Goal: Contribute content: Add original content to the website for others to see

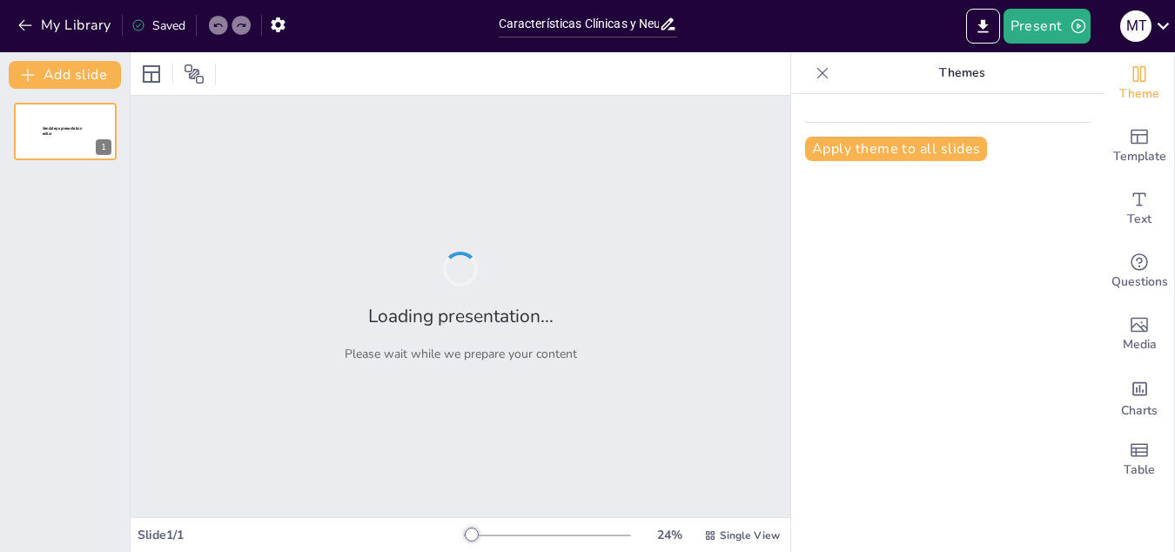
type input "Características Clínicas y Neuropsicológicas de la Afasia Sensorial Transcortic…"
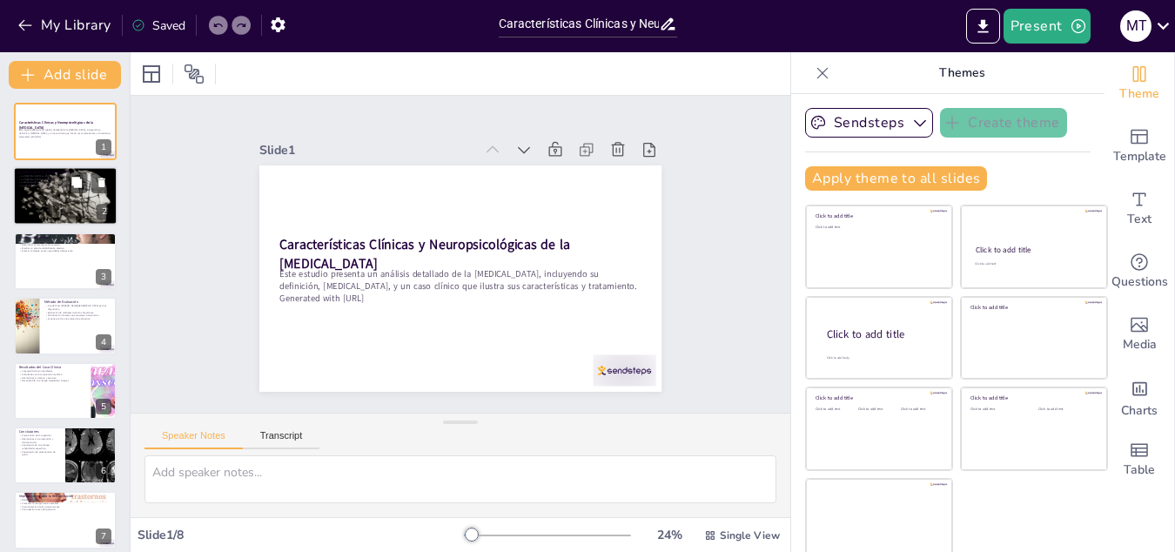
click at [53, 190] on div at bounding box center [65, 196] width 104 height 59
type textarea "La afasia es un término que describe la pérdida de habilidades lingüísticas deb…"
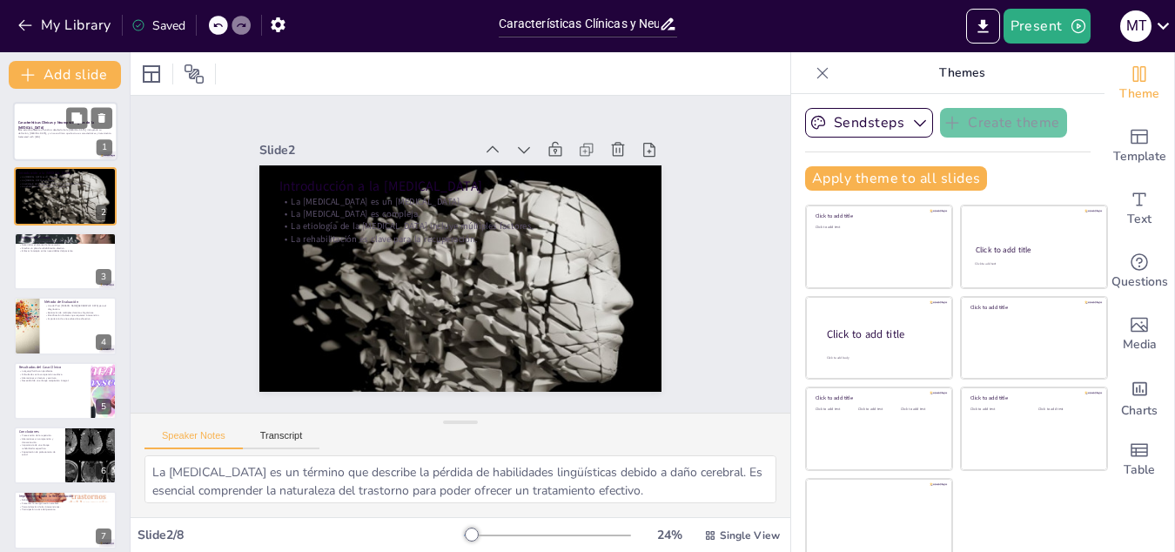
click at [57, 134] on p "Este estudio presenta un análisis detallado de la Afasia Sensorial Transcortica…" at bounding box center [65, 132] width 94 height 6
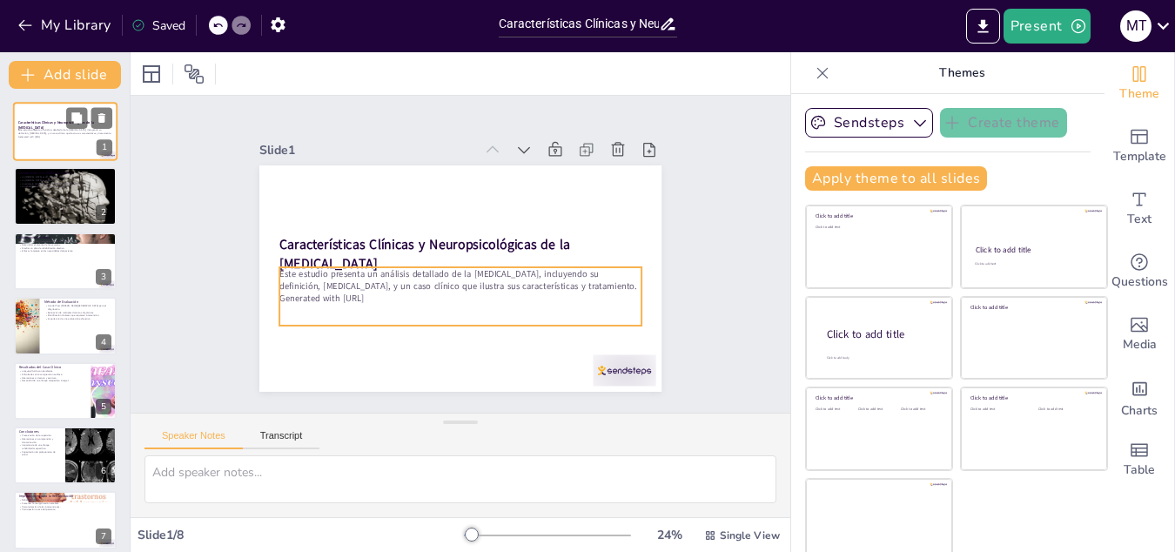
scroll to position [10, 0]
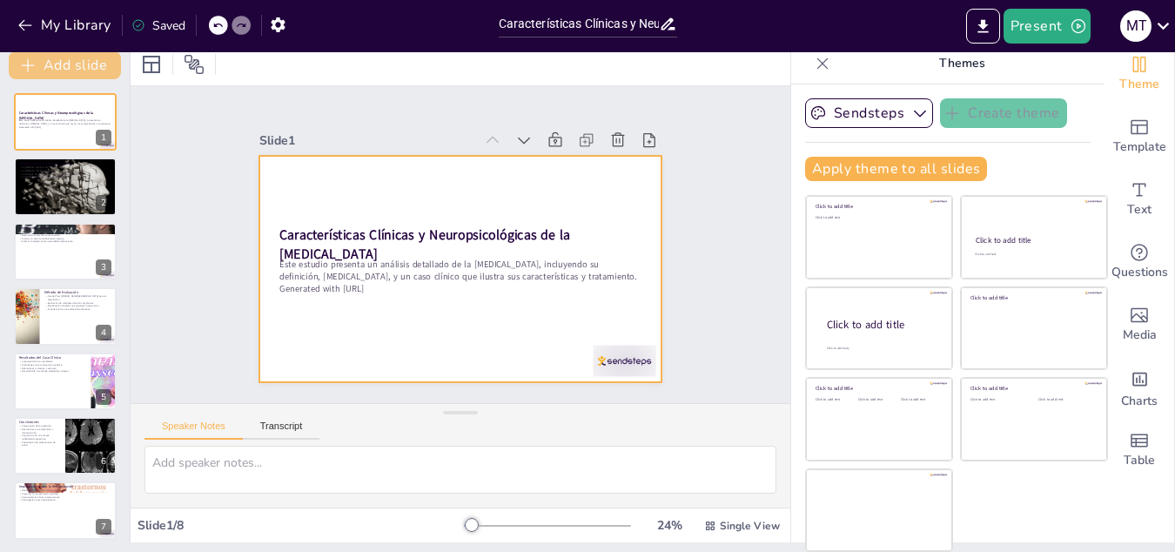
click at [61, 68] on button "Add slide" at bounding box center [65, 65] width 112 height 28
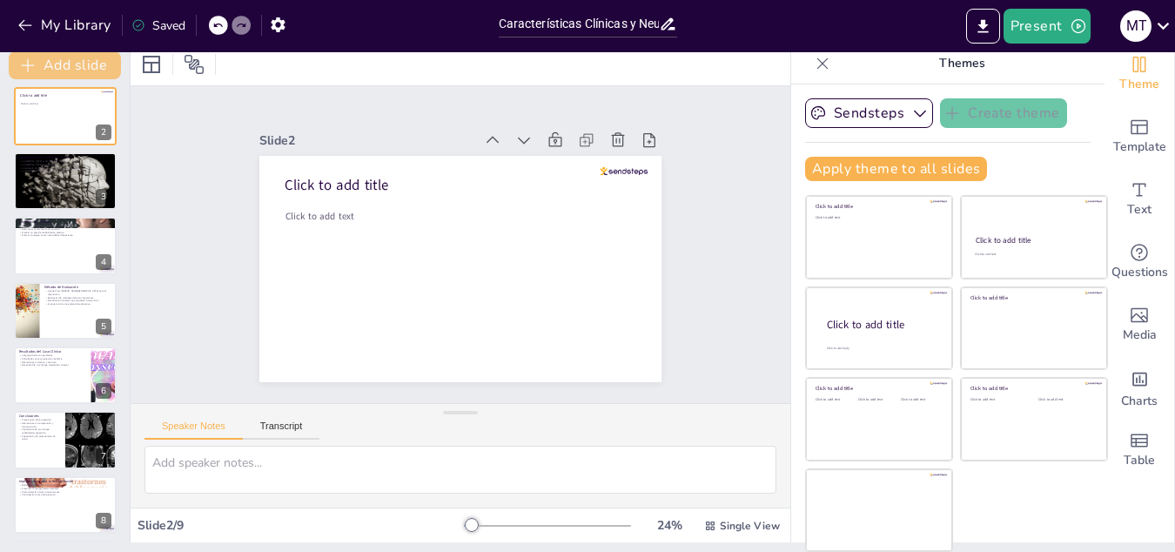
scroll to position [140, 0]
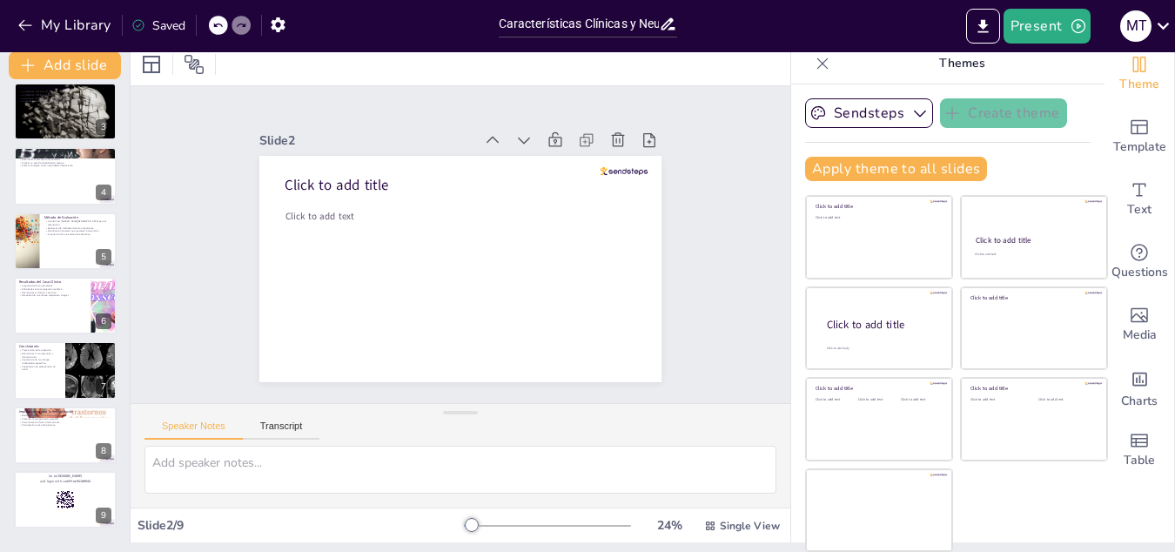
click at [479, 529] on div at bounding box center [472, 525] width 14 height 14
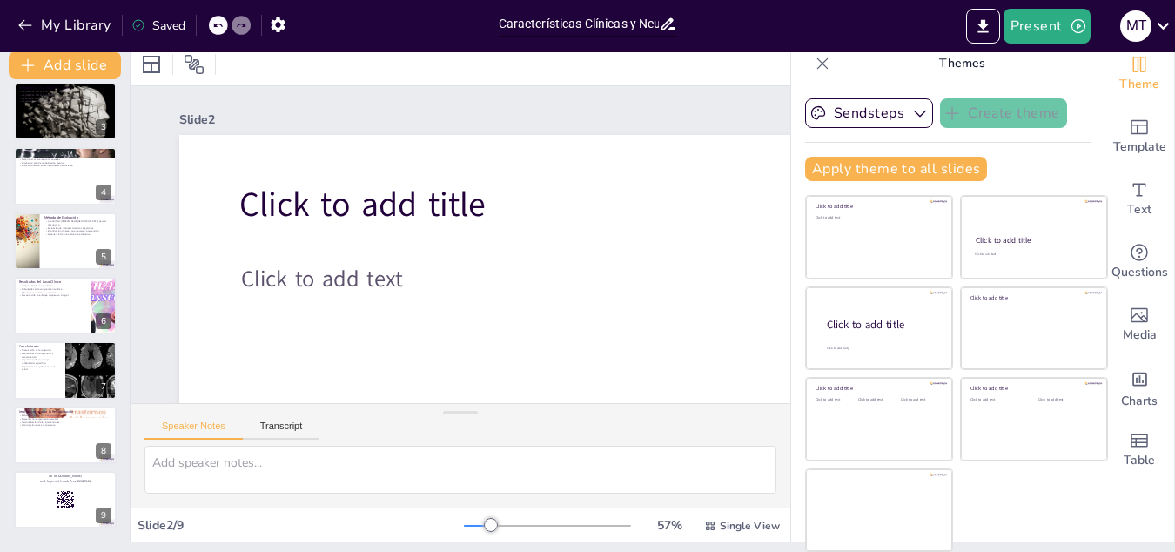
click at [518, 533] on div "57 % Single View" at bounding box center [623, 526] width 319 height 28
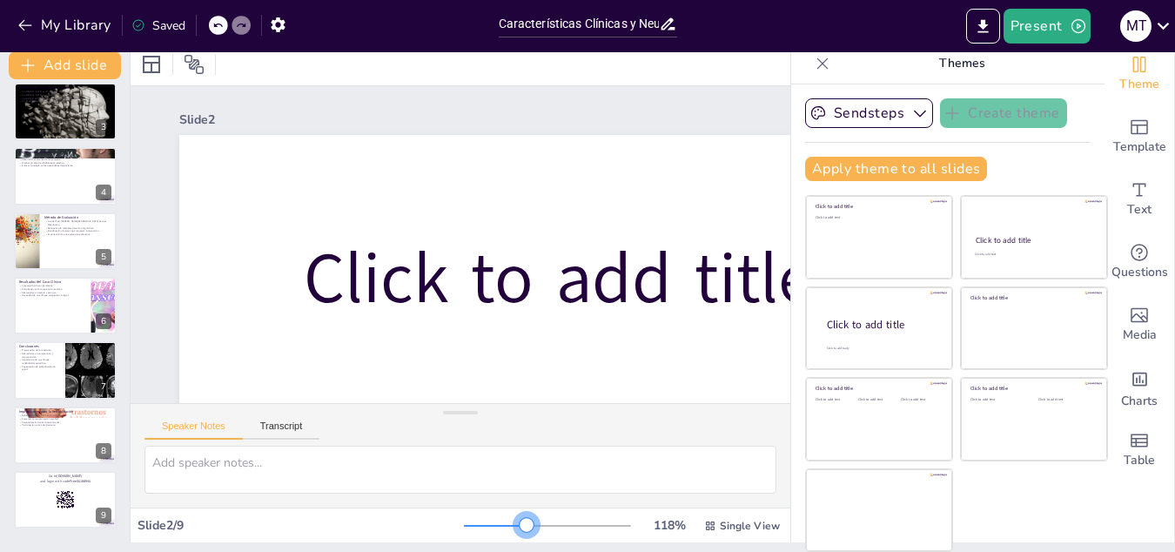
click at [529, 524] on div at bounding box center [527, 525] width 14 height 14
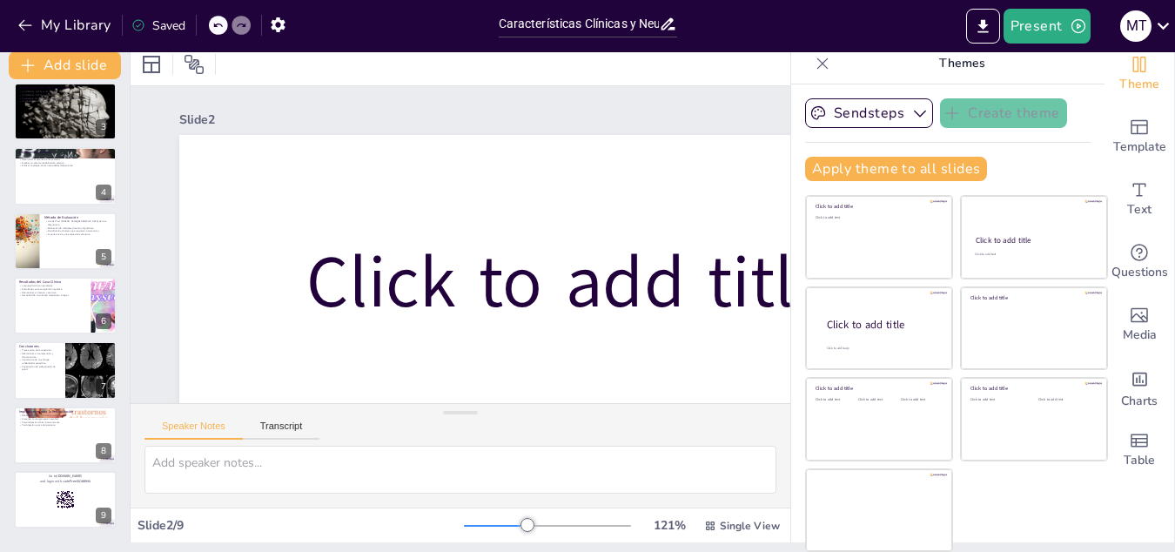
click at [552, 539] on div "121 % Single View" at bounding box center [623, 526] width 319 height 28
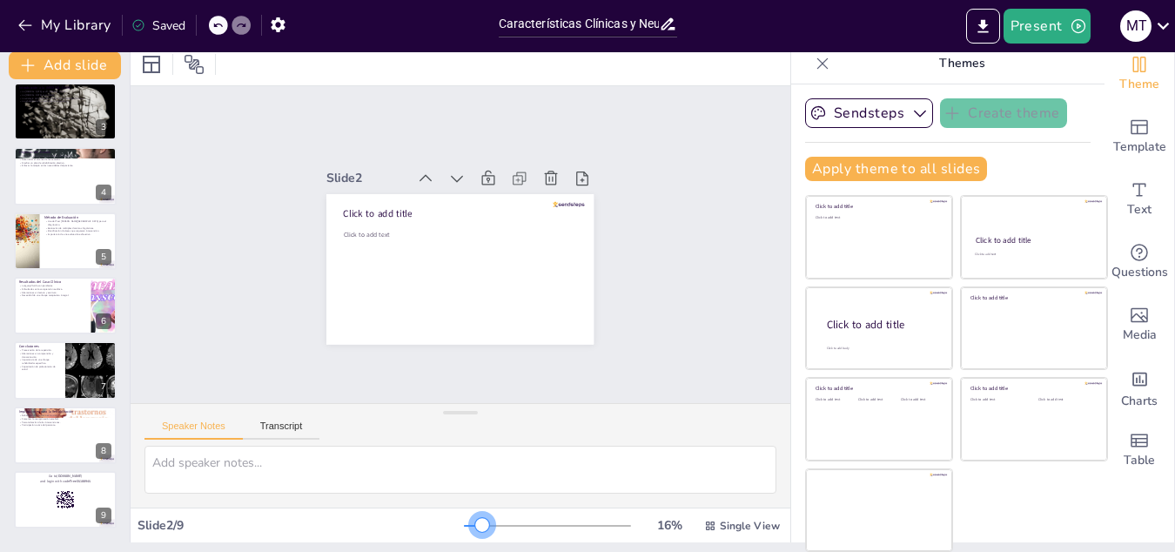
scroll to position [7, 0]
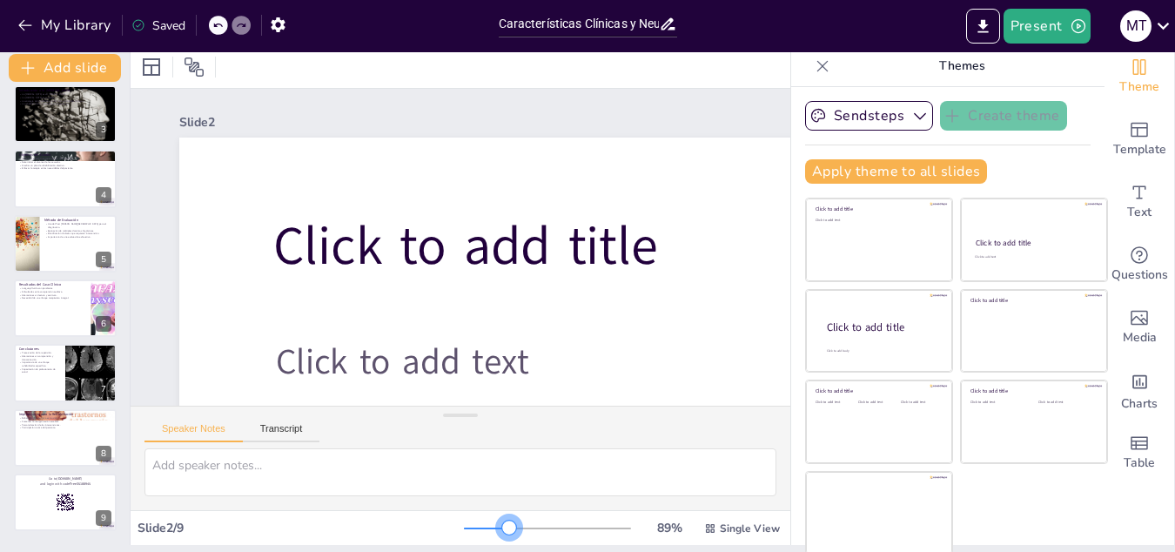
click at [518, 530] on div at bounding box center [547, 528] width 167 height 14
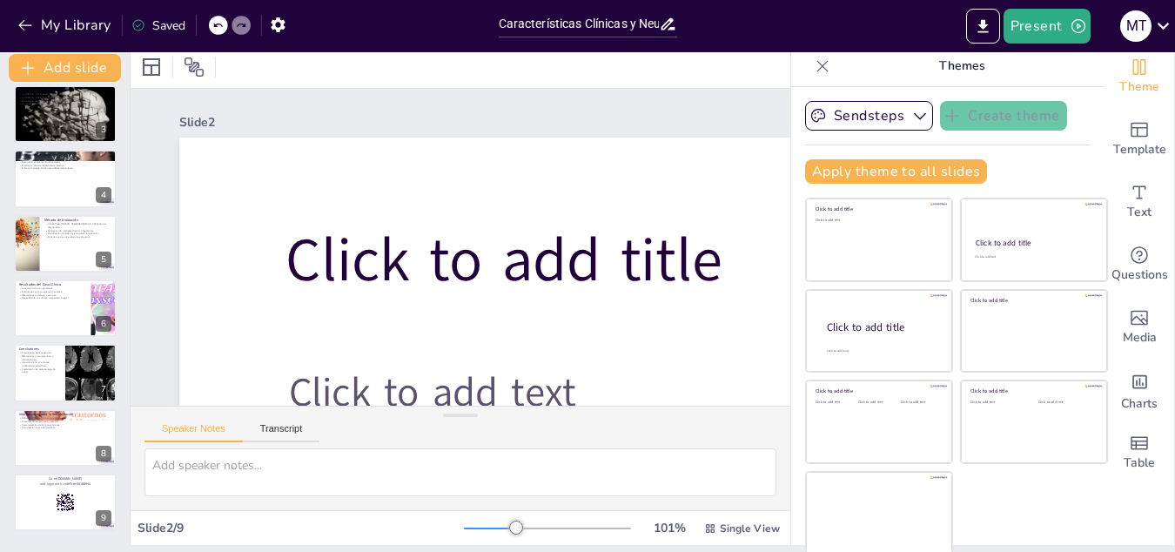
click at [509, 524] on div at bounding box center [516, 528] width 14 height 14
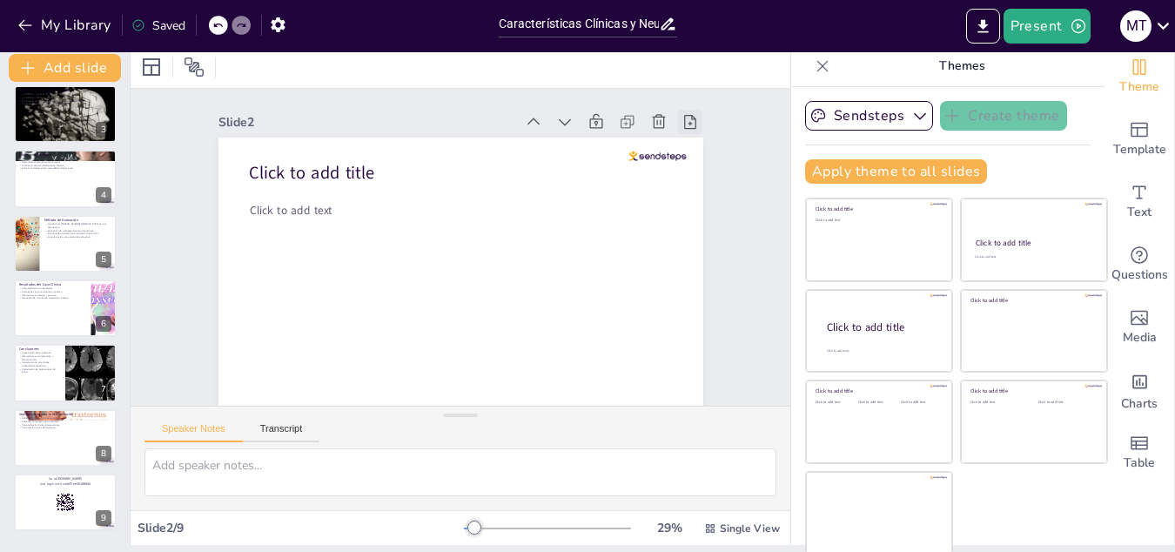
click at [620, 119] on div "Slide 1 Características Clínicas y Neuropsicológicas de la Afasia Sensorial Tra…" at bounding box center [459, 247] width 322 height 660
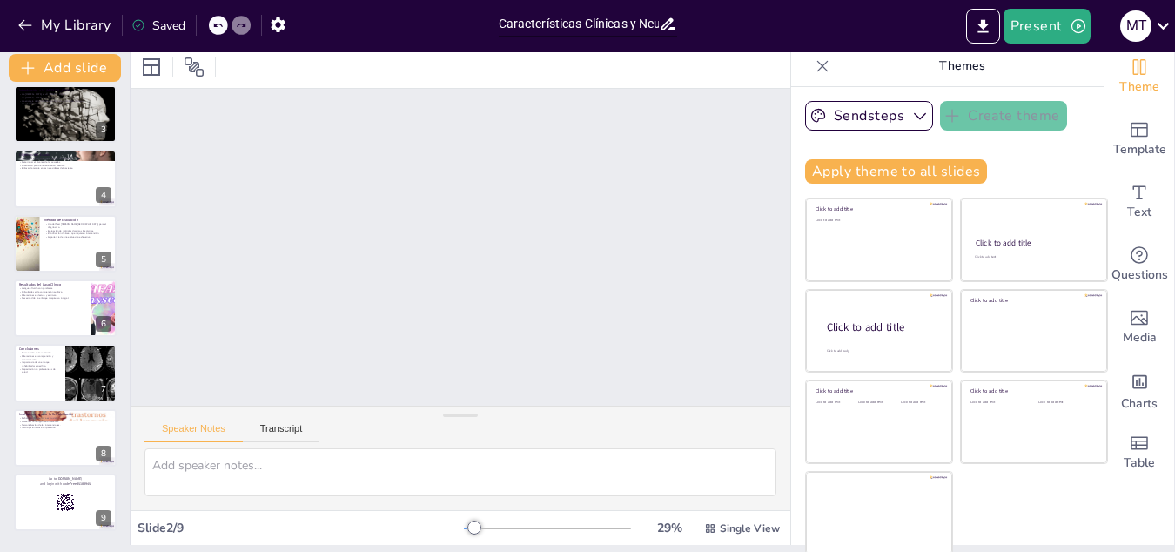
click at [659, 211] on div "Slide 1 Características Clínicas y Neuropsicológicas de la Afasia Sensorial Tra…" at bounding box center [459, 249] width 562 height 734
click at [708, 158] on div "Slide 1 Características Clínicas y Neuropsicológicas de la Afasia Sensorial Tra…" at bounding box center [458, 249] width 705 height 681
click at [1037, 28] on button "Present" at bounding box center [1047, 26] width 87 height 35
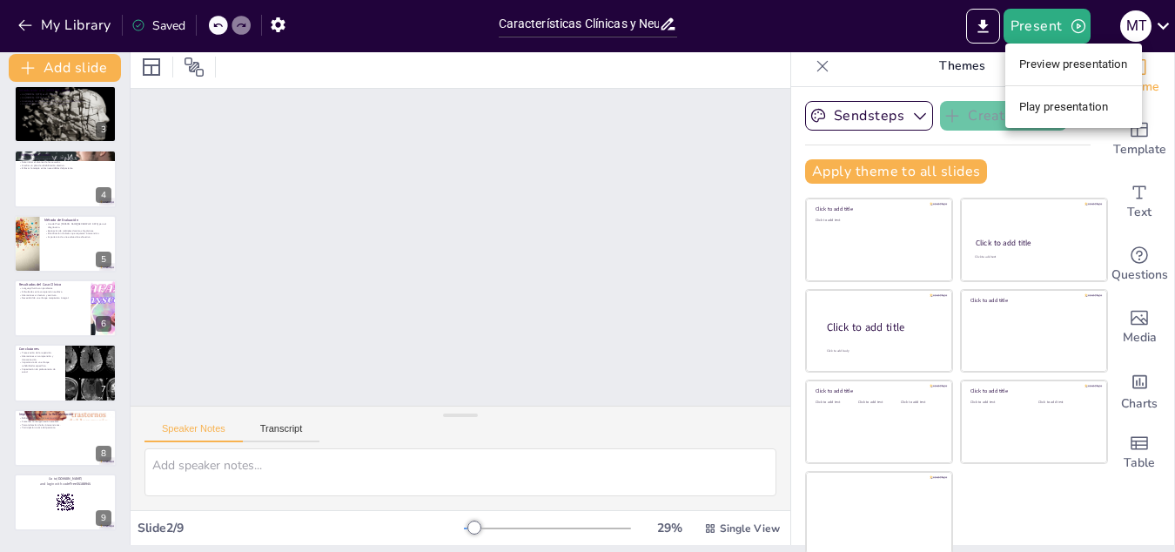
click at [1051, 111] on li "Play presentation" at bounding box center [1073, 107] width 137 height 28
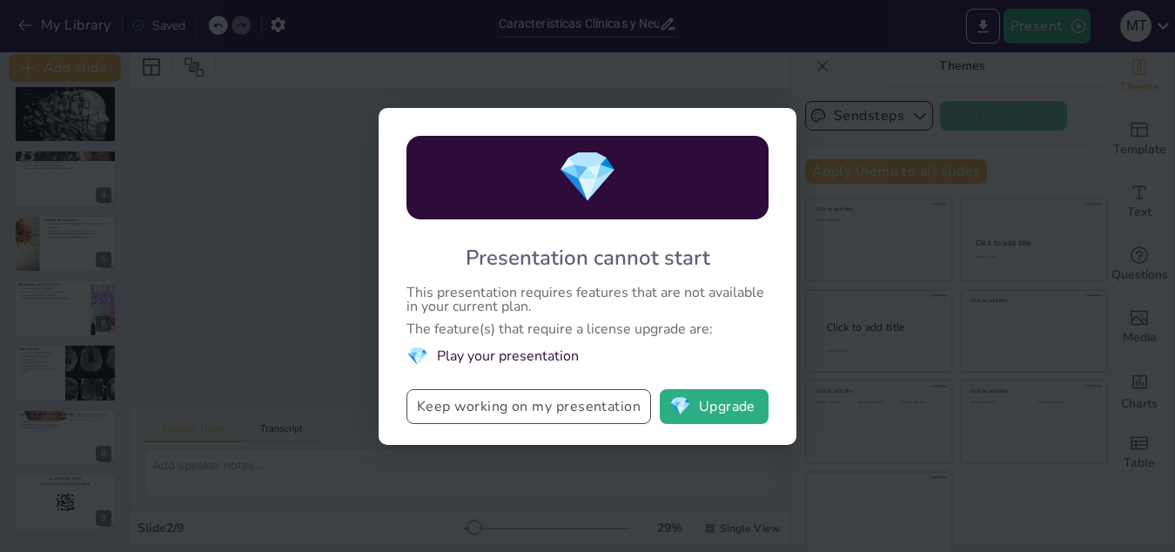
click at [535, 409] on button "Keep working on my presentation" at bounding box center [528, 406] width 245 height 35
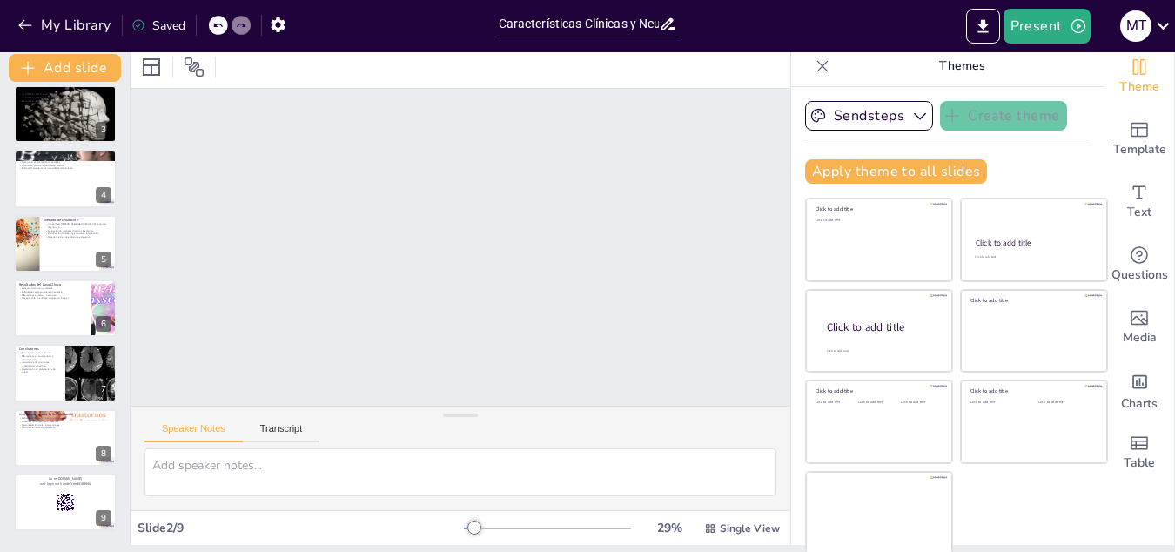
scroll to position [10, 0]
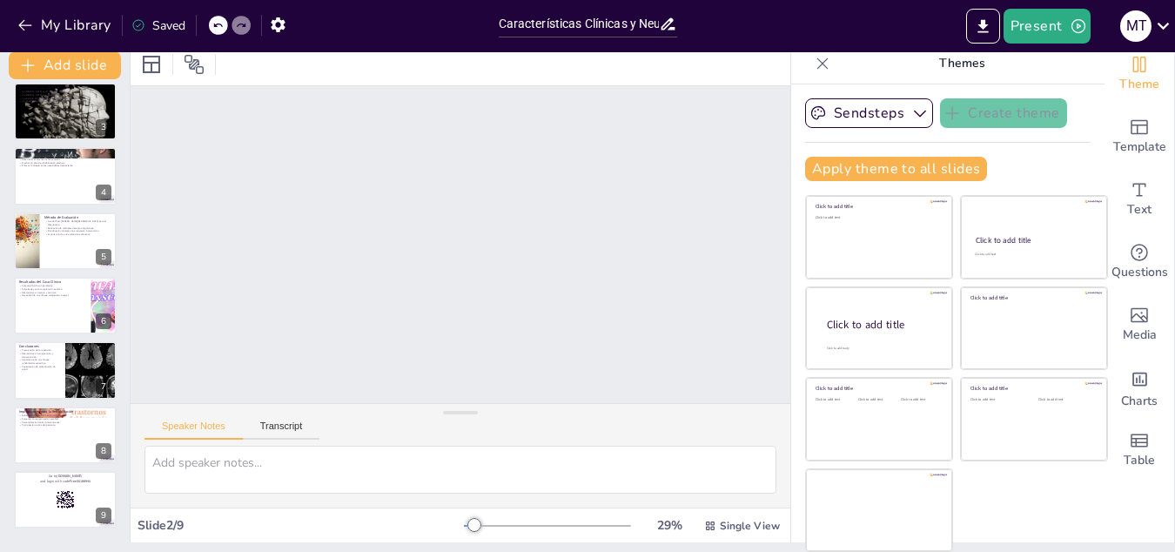
click at [176, 30] on div "Saved" at bounding box center [158, 25] width 54 height 17
click at [162, 24] on div "Saved" at bounding box center [158, 25] width 54 height 17
click at [197, 68] on icon at bounding box center [194, 64] width 19 height 19
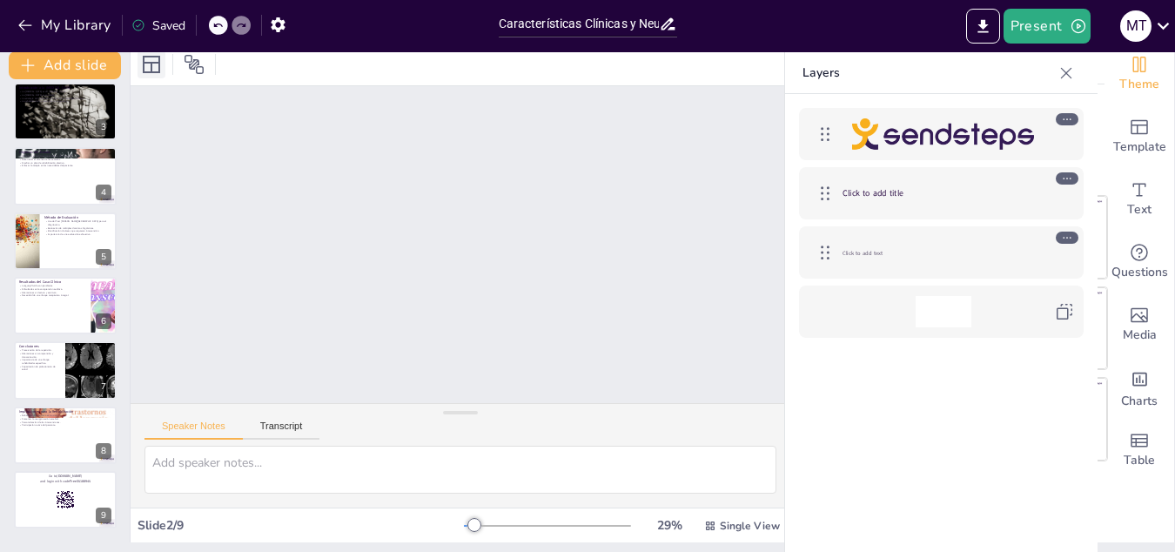
click at [158, 66] on icon at bounding box center [151, 64] width 17 height 17
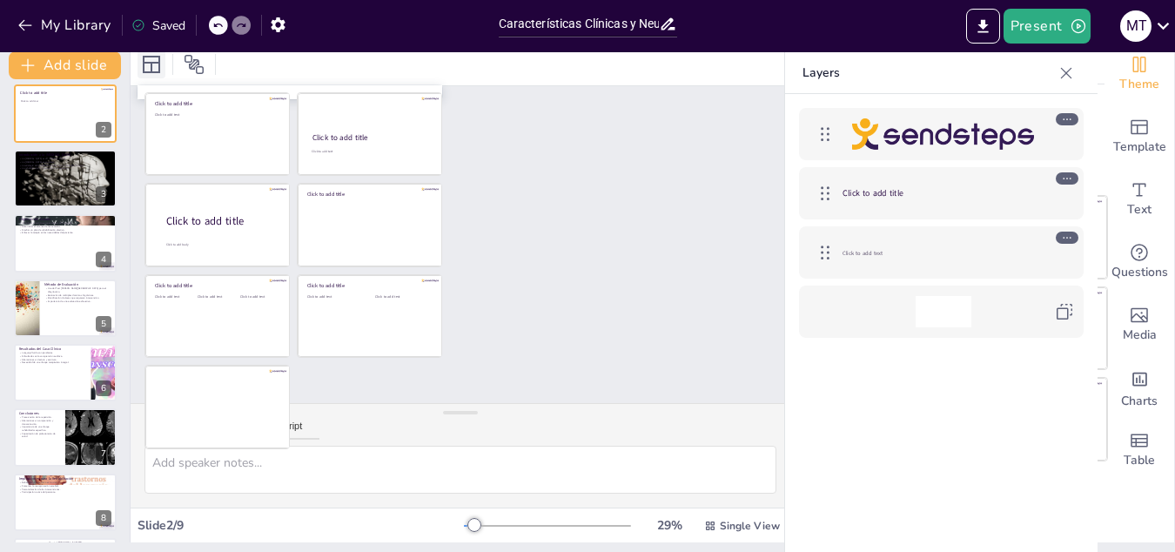
scroll to position [0, 0]
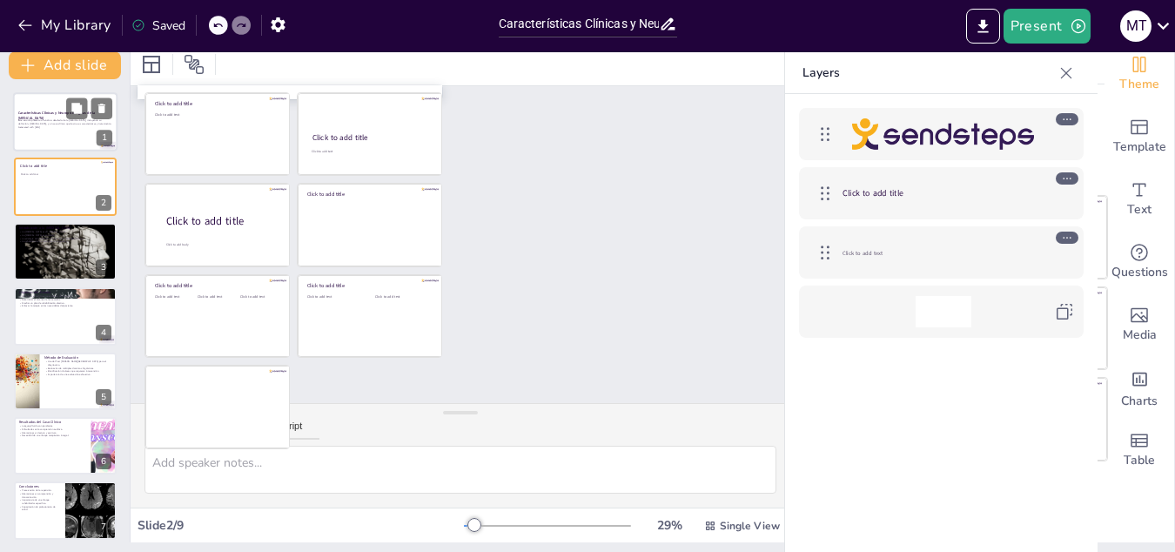
click at [61, 129] on p "Generated with [URL]" at bounding box center [65, 126] width 94 height 3
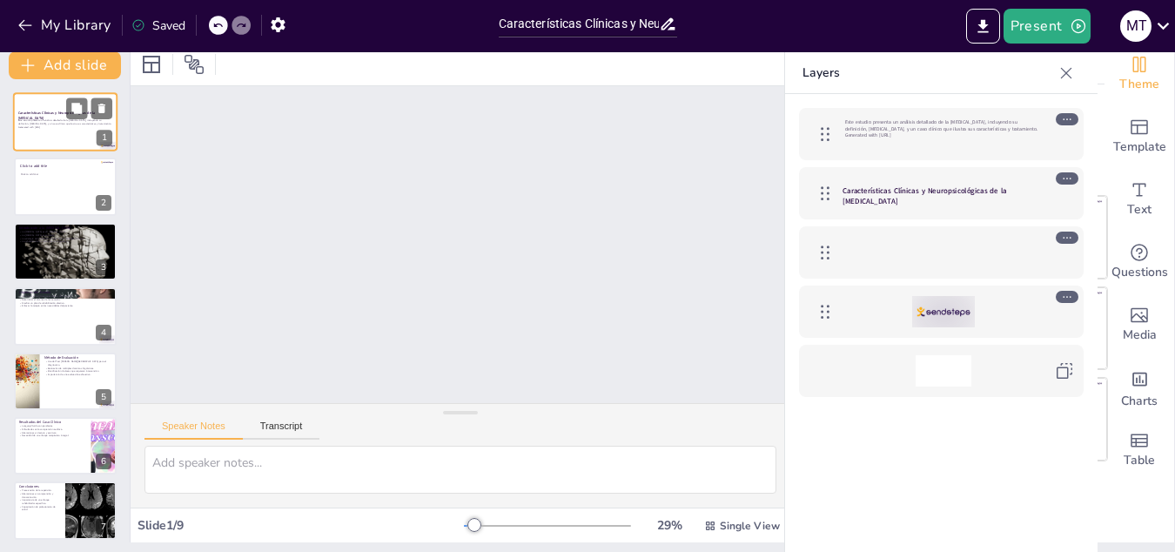
click at [64, 123] on p "Este estudio presenta un análisis detallado de la Afasia Sensorial Transcortica…" at bounding box center [65, 122] width 94 height 6
click at [44, 111] on strong "Características Clínicas y Neuropsicológicas de la Afasia Sensorial Transcortic…" at bounding box center [56, 116] width 77 height 10
click at [531, 205] on div "Slide 1 Características Clínicas y Neuropsicológicas de la Afasia Sensorial Tra…" at bounding box center [462, 244] width 388 height 689
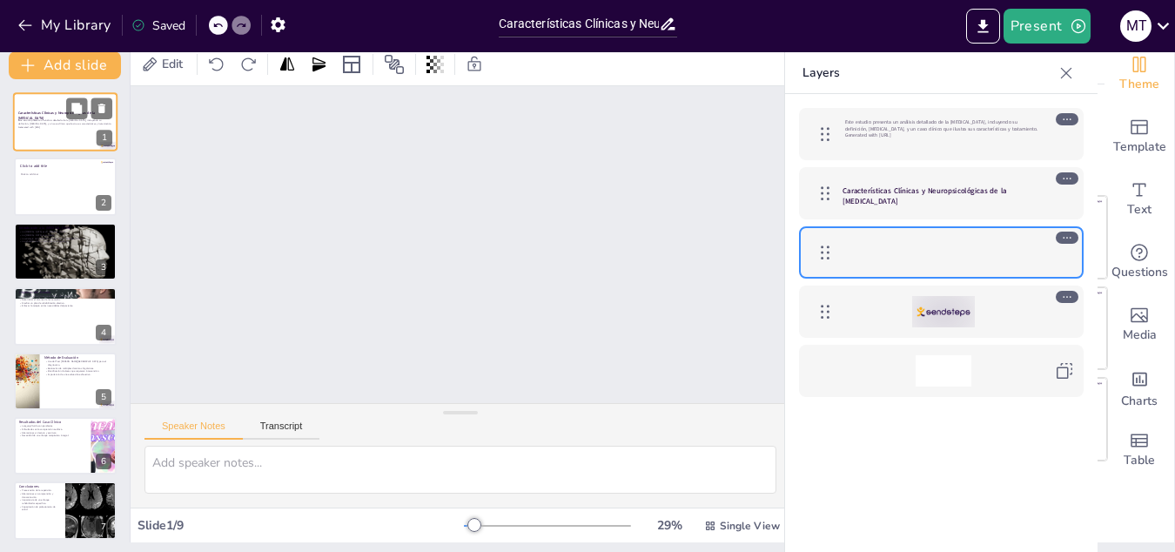
click at [50, 115] on strong "Características Clínicas y Neuropsicológicas de la Afasia Sensorial Transcortic…" at bounding box center [56, 116] width 77 height 10
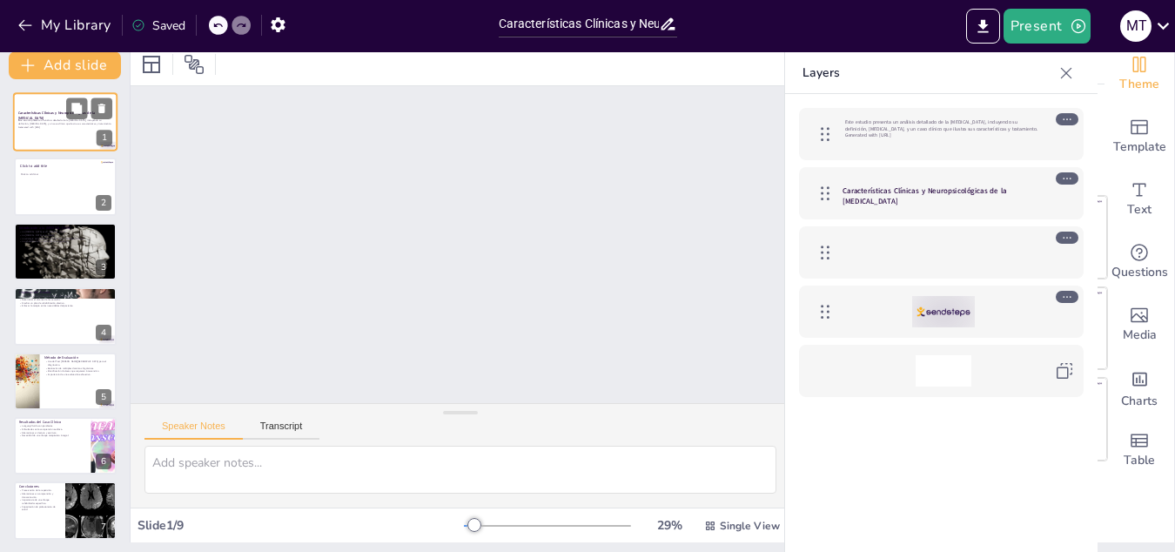
click at [50, 121] on p "Este estudio presenta un análisis detallado de la Afasia Sensorial Transcortica…" at bounding box center [65, 122] width 94 height 6
click at [158, 60] on icon at bounding box center [151, 64] width 17 height 17
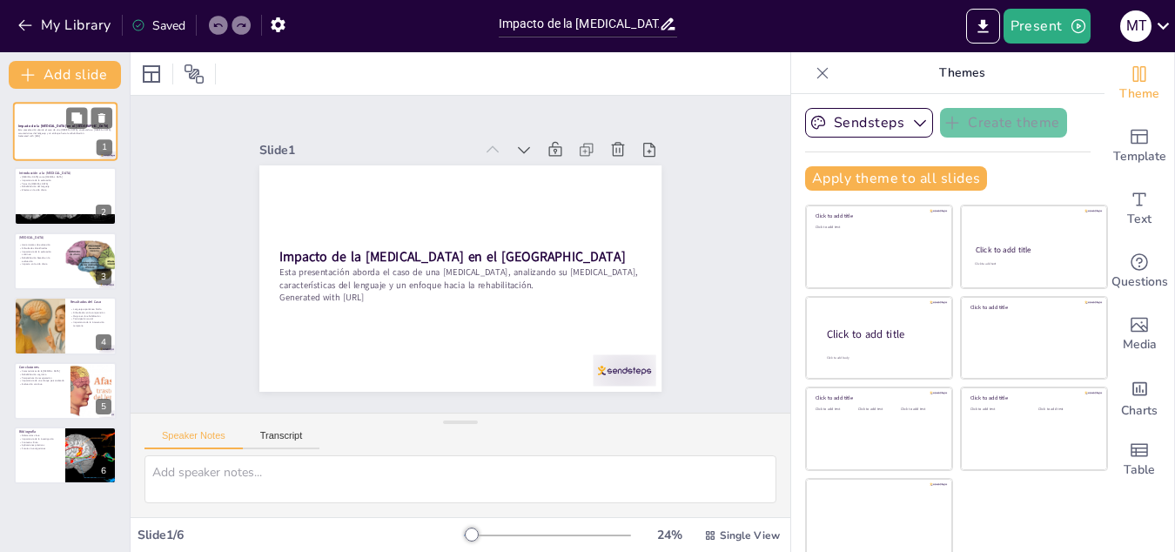
click at [53, 134] on p "Esta presentación aborda el caso de una [MEDICAL_DATA], analizando su [MEDICAL_…" at bounding box center [65, 131] width 94 height 6
click at [42, 185] on div "[MEDICAL_DATA] como [MEDICAL_DATA] Importancia de la evaluación Tipos de [MEDIC…" at bounding box center [65, 183] width 94 height 17
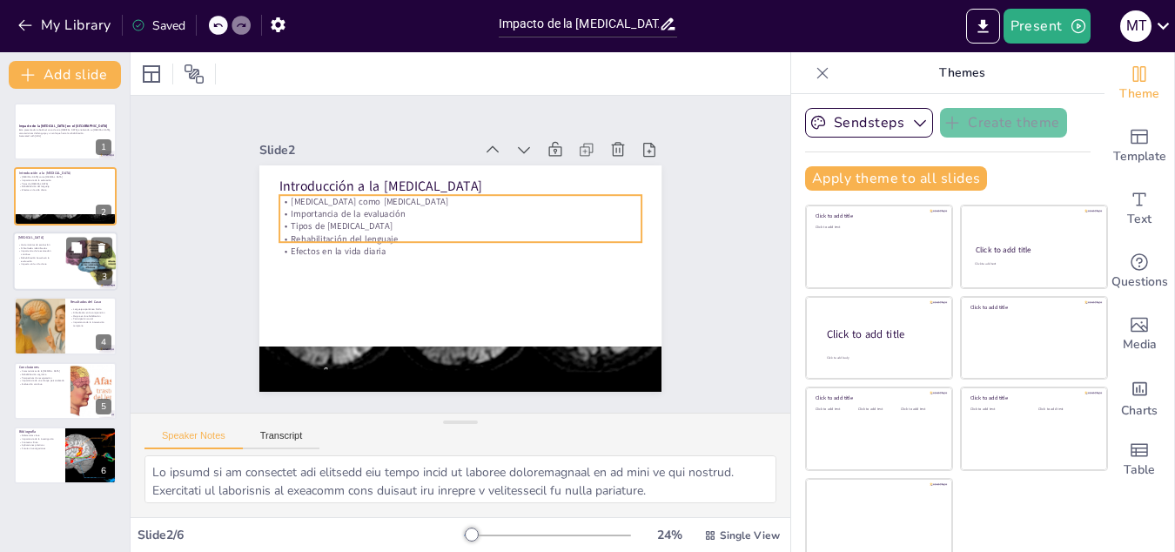
click at [42, 252] on p "Importancia de la evaluación continua" at bounding box center [39, 253] width 42 height 6
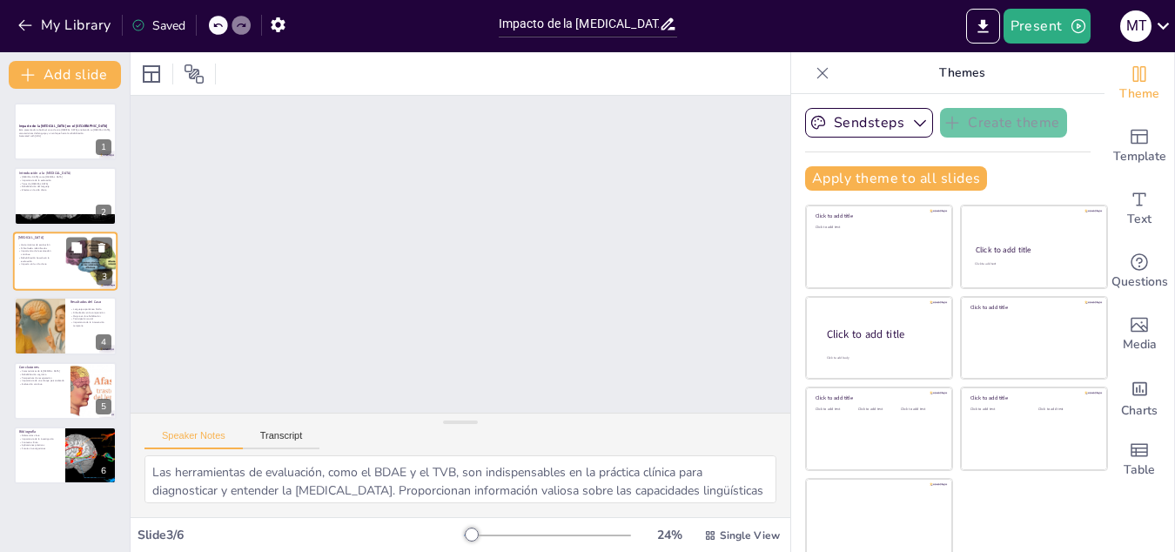
click at [81, 259] on div at bounding box center [92, 261] width 56 height 59
click at [43, 331] on div at bounding box center [39, 325] width 104 height 59
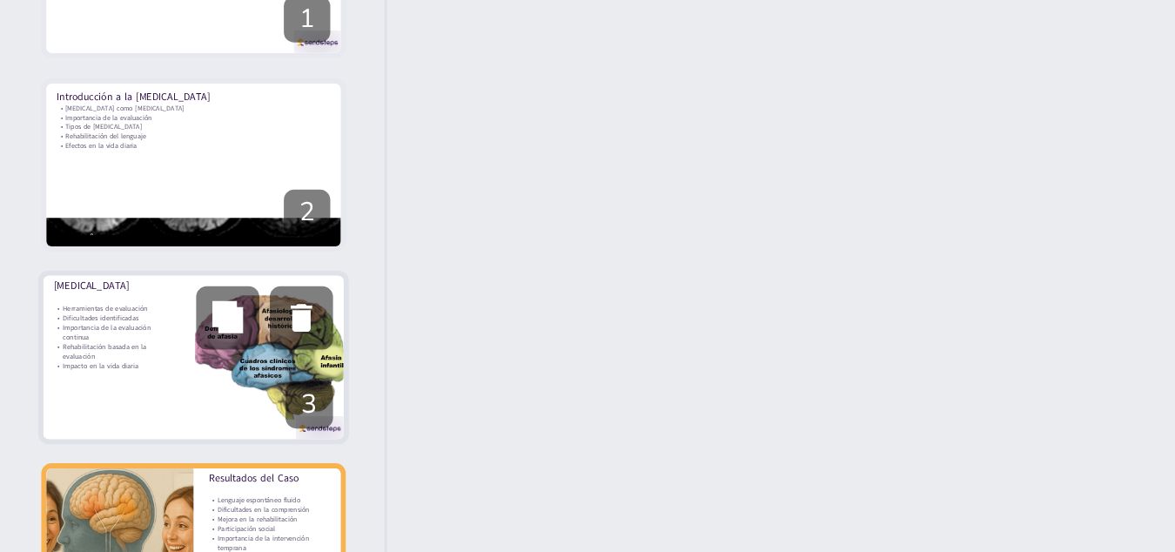
click at [61, 280] on div at bounding box center [65, 261] width 104 height 59
type textarea "Las herramientas de evaluación, como el BDAE y el TVB, son indispensables en la…"
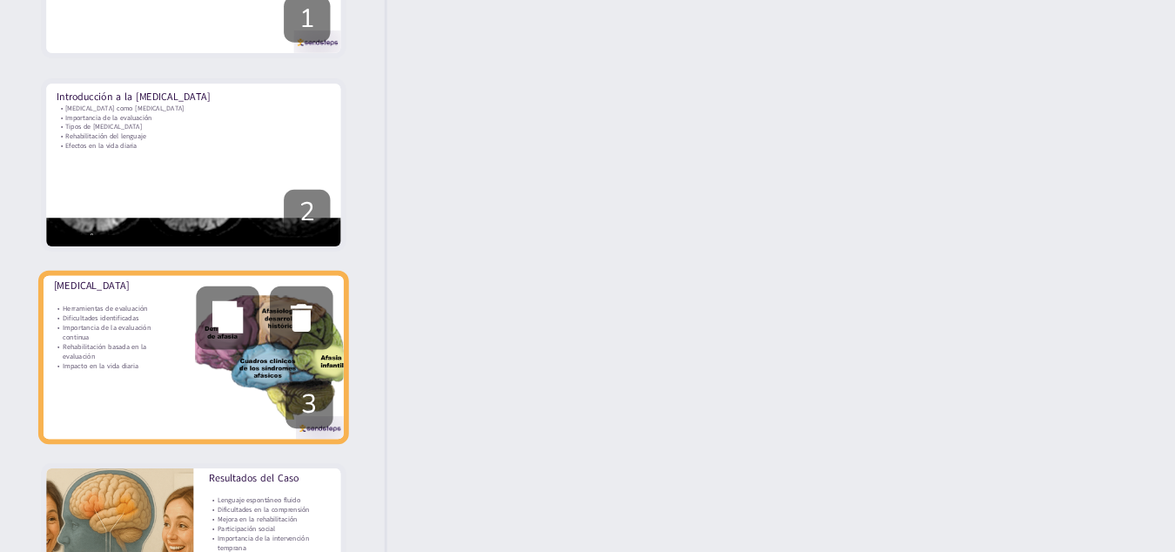
click at [50, 267] on div at bounding box center [65, 261] width 104 height 59
click at [46, 262] on p "Rehabilitación basada en la evaluación" at bounding box center [39, 259] width 42 height 6
click at [74, 245] on icon at bounding box center [76, 247] width 10 height 10
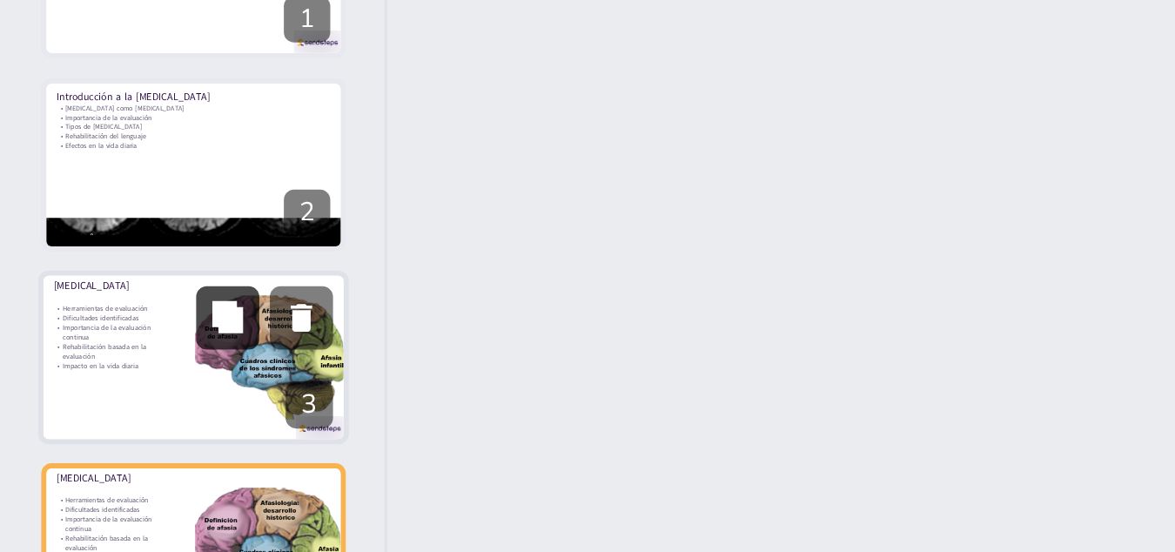
scroll to position [5, 0]
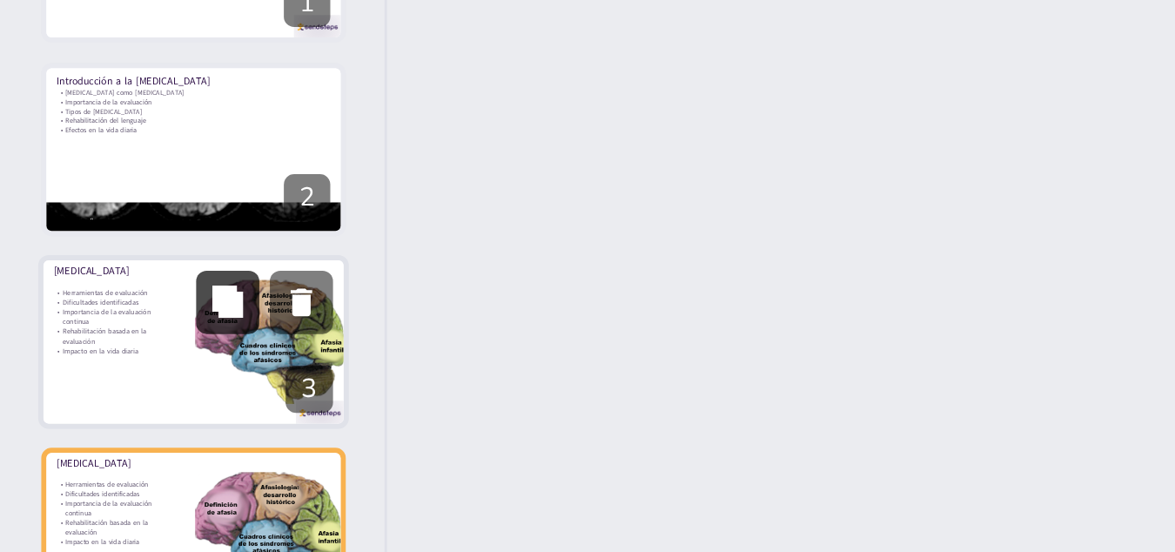
click at [77, 240] on icon at bounding box center [76, 242] width 10 height 10
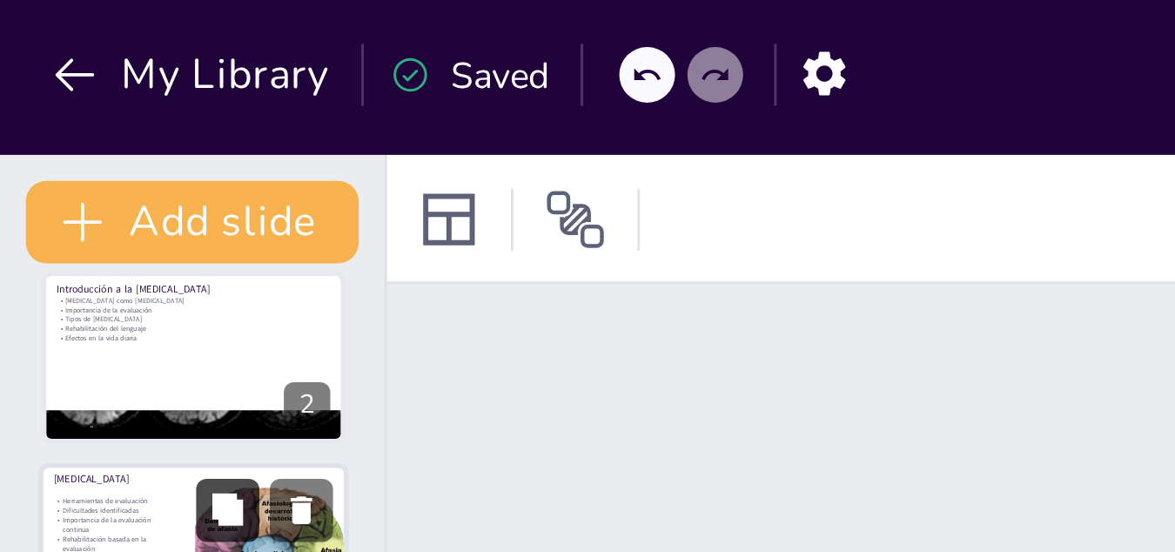
scroll to position [10, 0]
